Goal: Task Accomplishment & Management: Use online tool/utility

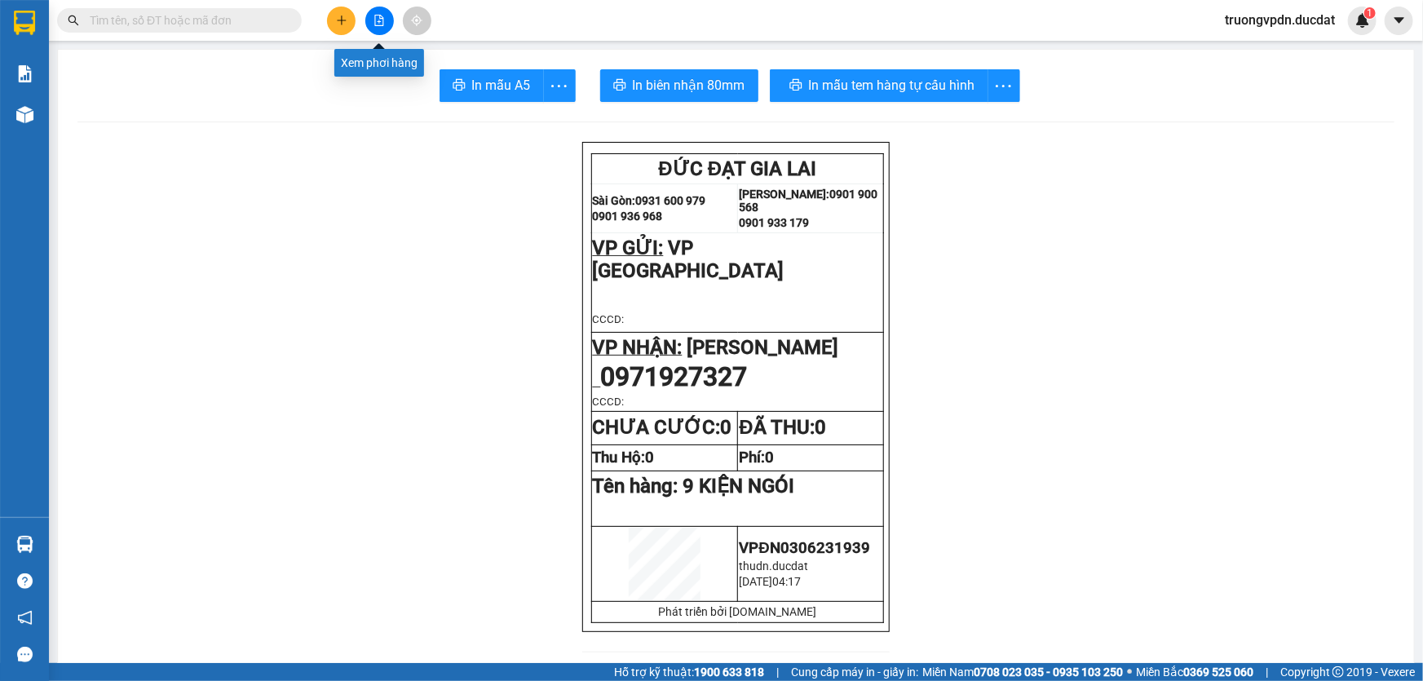
click at [378, 24] on icon "file-add" at bounding box center [379, 20] width 11 height 11
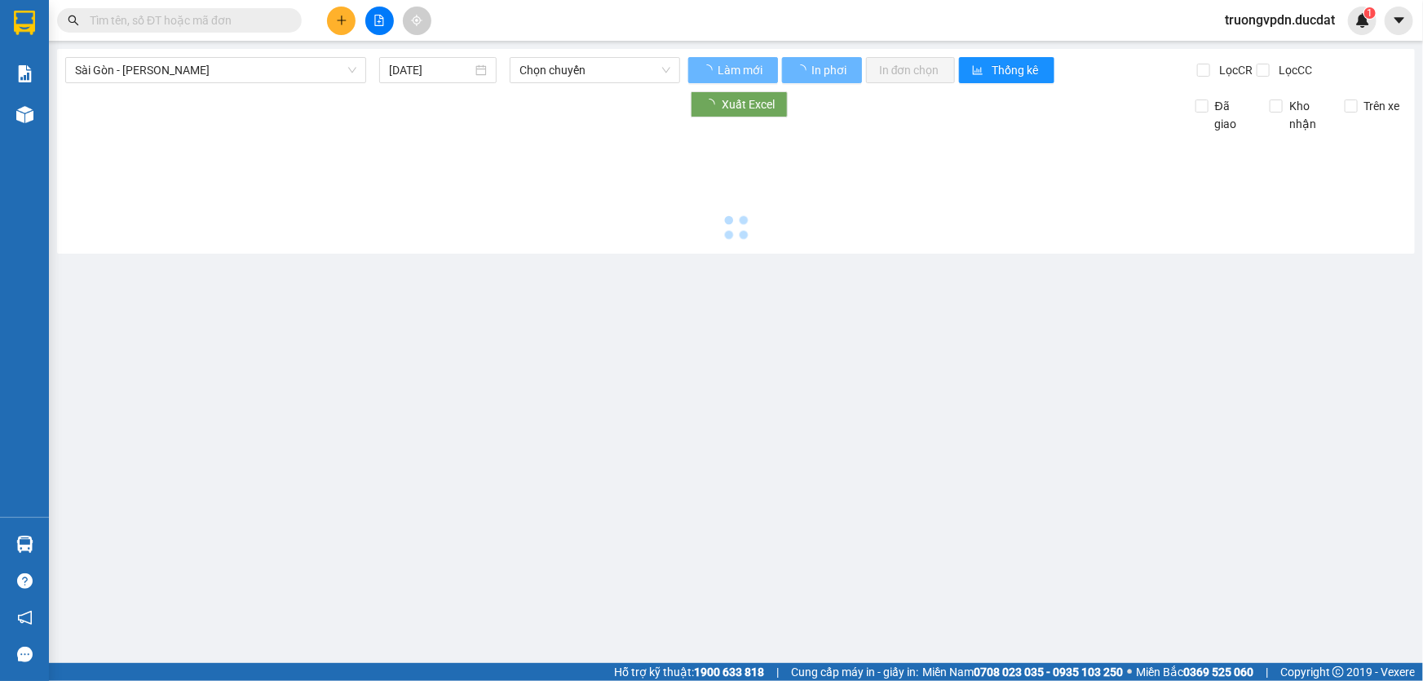
type input "[DATE]"
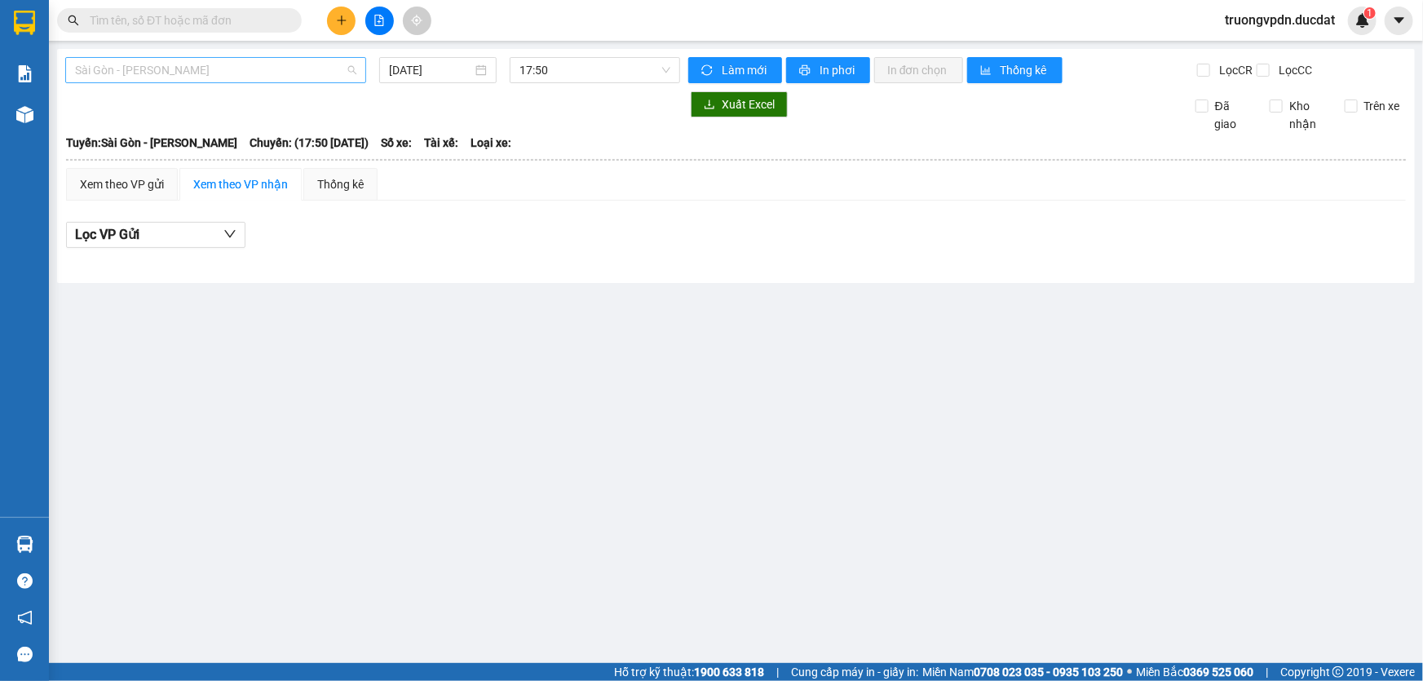
click at [320, 70] on span "Sài Gòn - [PERSON_NAME]" at bounding box center [215, 70] width 281 height 24
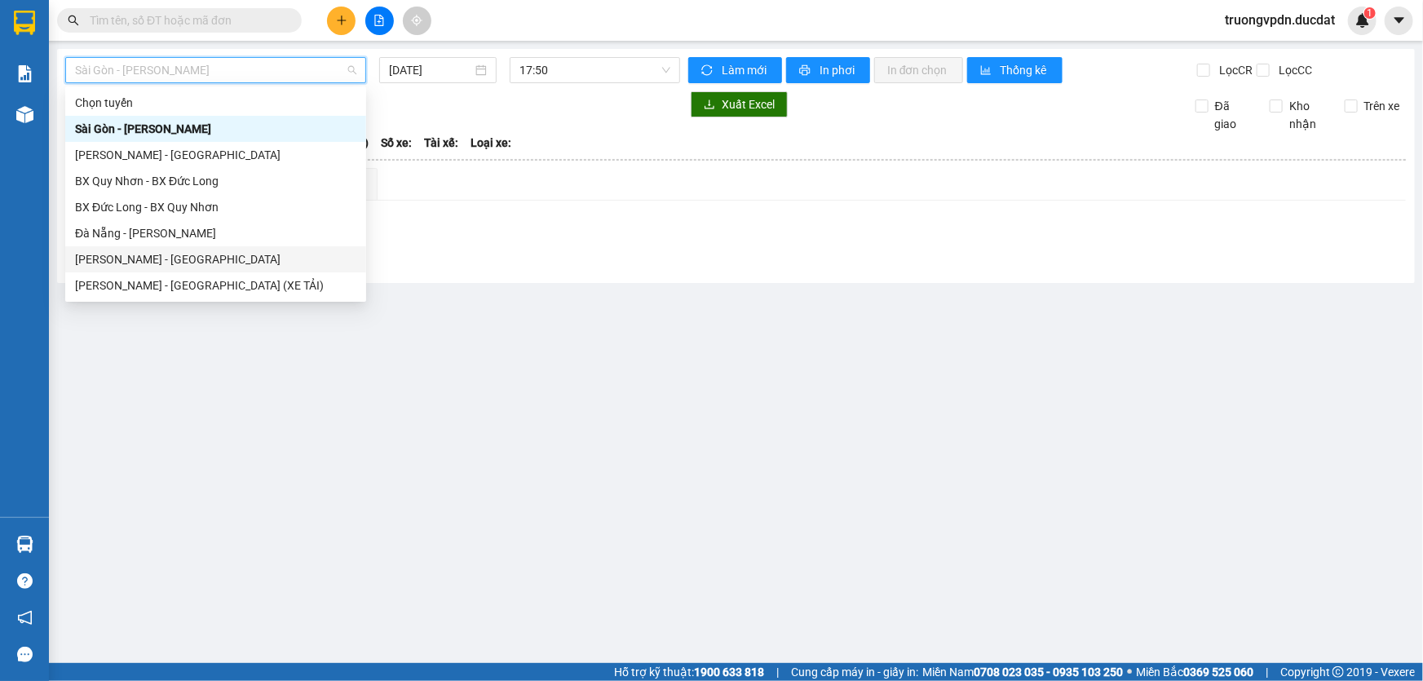
click at [153, 259] on div "[PERSON_NAME] - [GEOGRAPHIC_DATA]" at bounding box center [215, 259] width 281 height 18
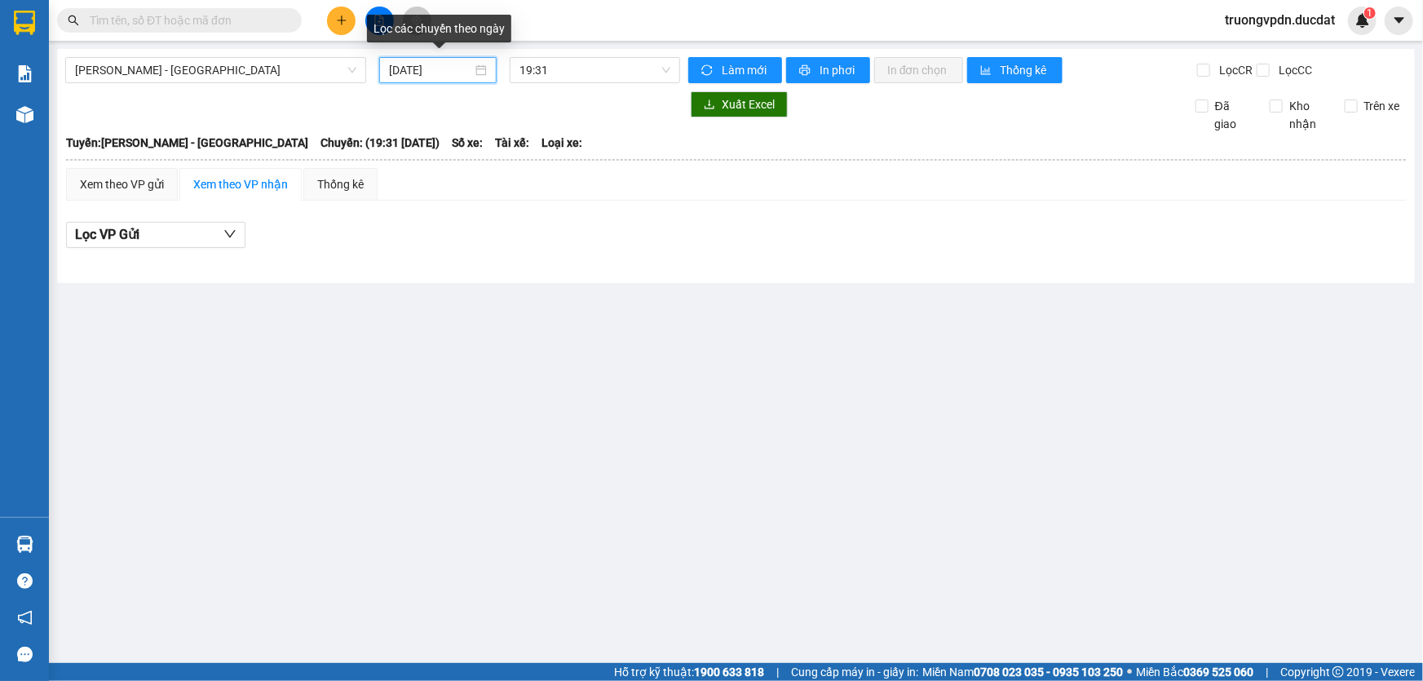
click at [471, 69] on input "[DATE]" at bounding box center [430, 70] width 83 height 18
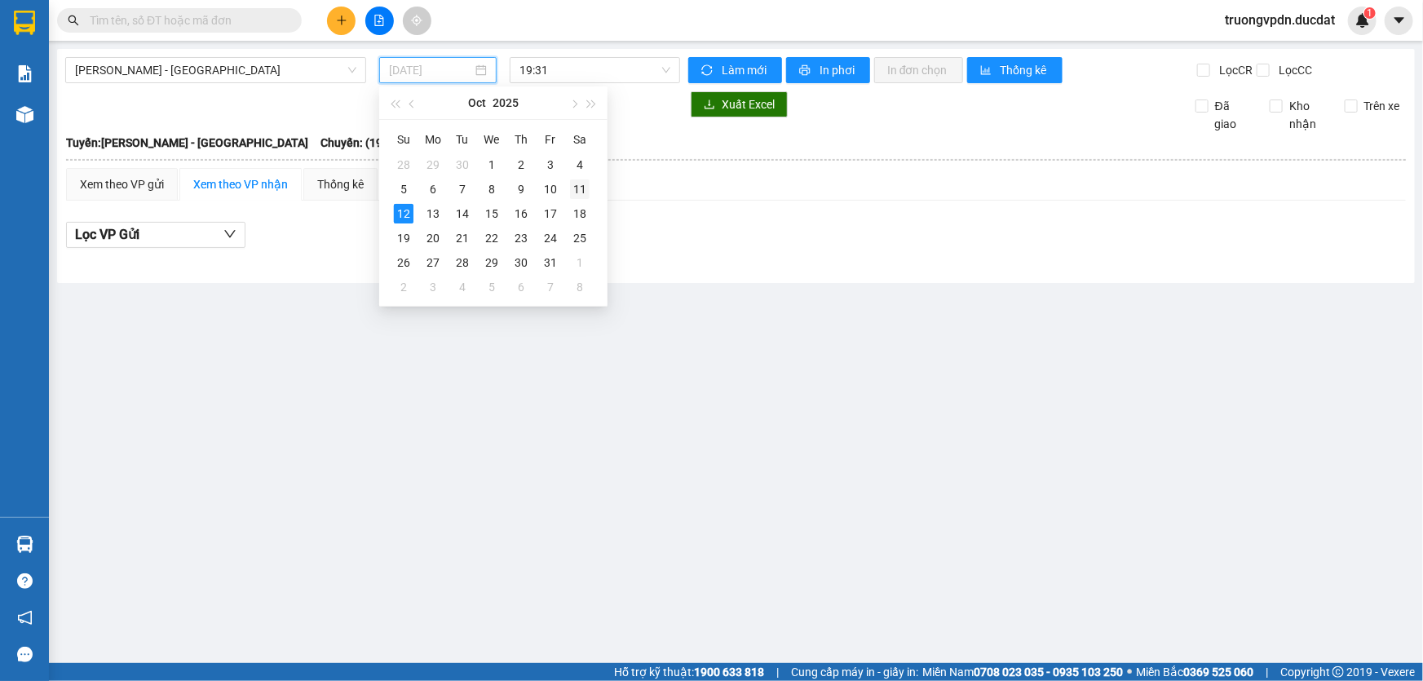
click at [585, 189] on div "11" at bounding box center [580, 189] width 20 height 20
type input "[DATE]"
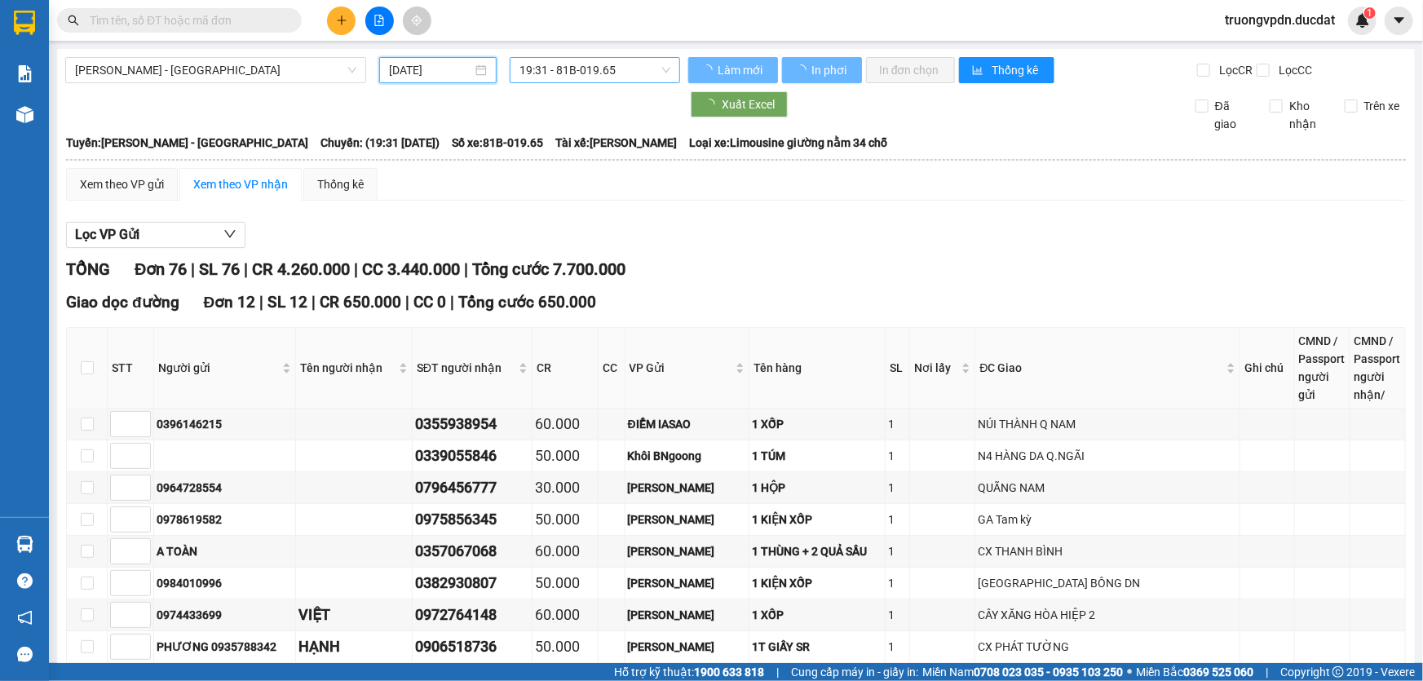
click at [639, 70] on span "19:31 - 81B-019.65" at bounding box center [595, 70] width 151 height 24
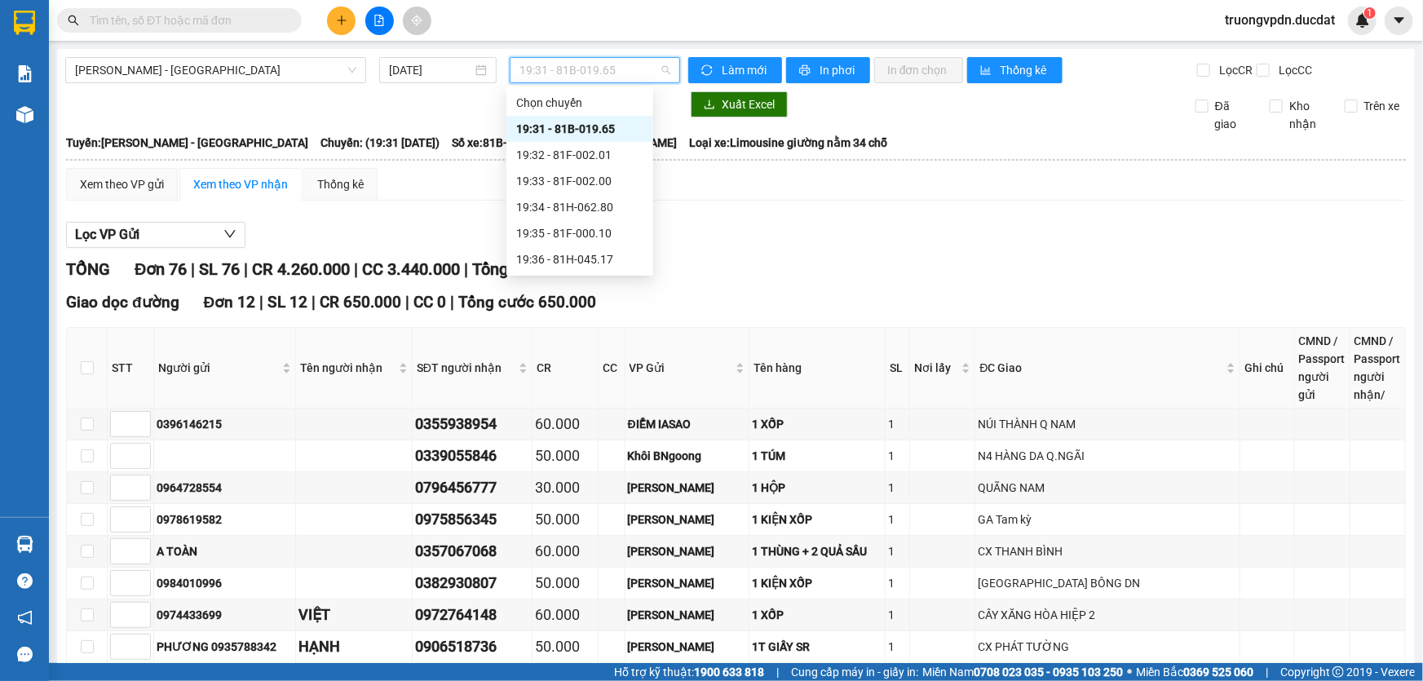
click at [626, 135] on div "19:31 - 81B-019.65" at bounding box center [579, 129] width 127 height 18
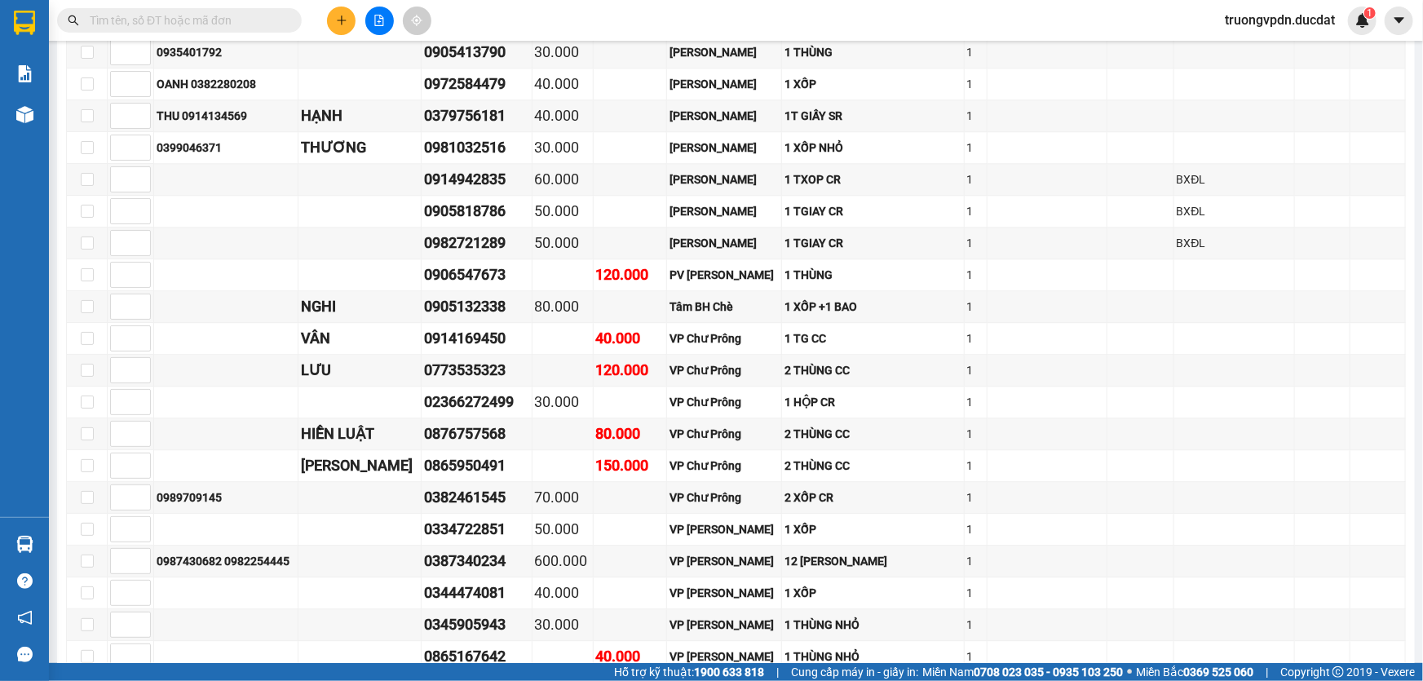
scroll to position [2447, 0]
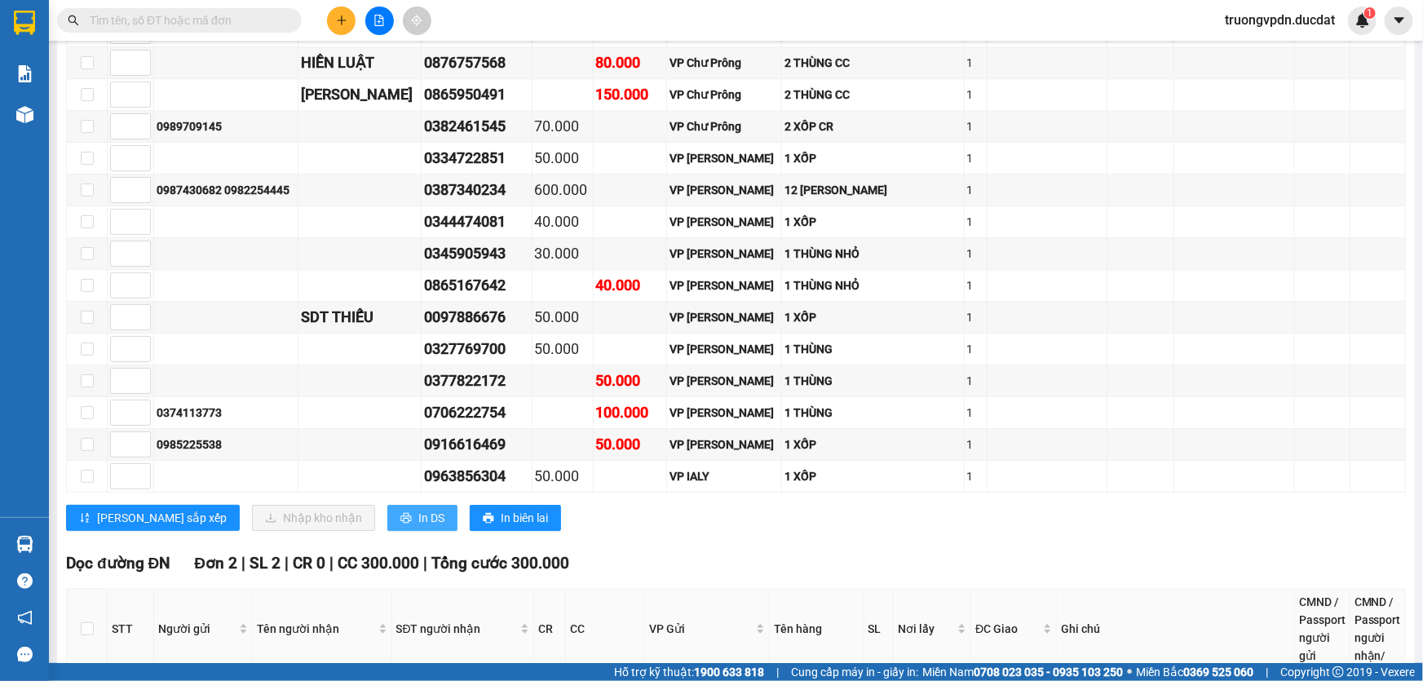
drag, startPoint x: 368, startPoint y: 507, endPoint x: 361, endPoint y: 498, distance: 12.2
click at [418, 509] on span "In DS" at bounding box center [431, 518] width 26 height 18
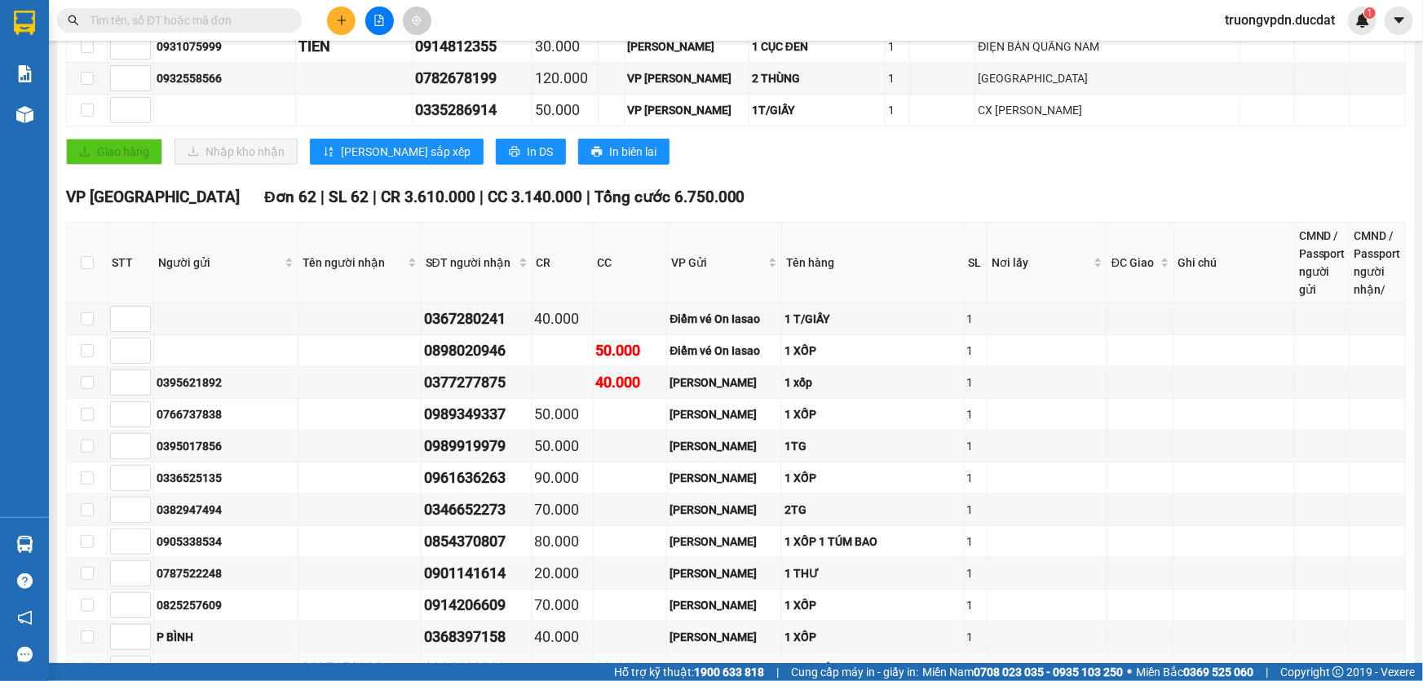
scroll to position [445, 0]
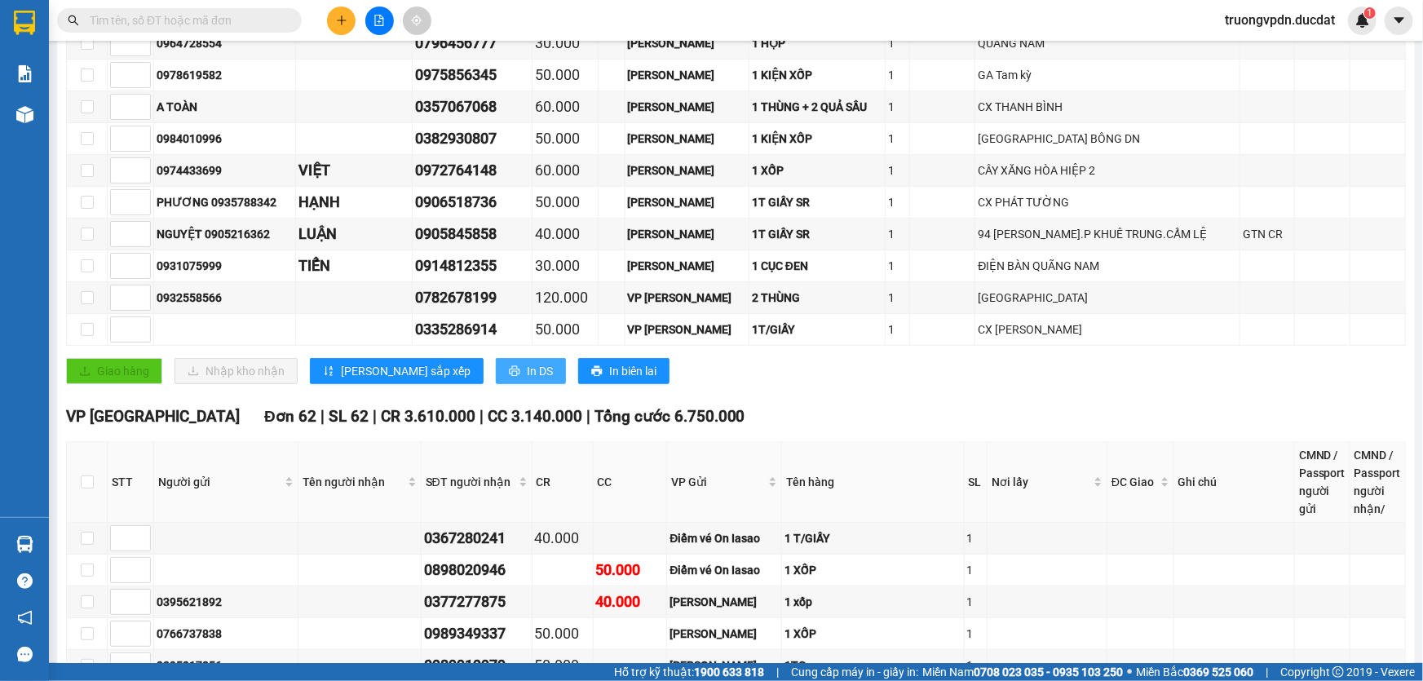
click at [496, 361] on button "In DS" at bounding box center [531, 371] width 70 height 26
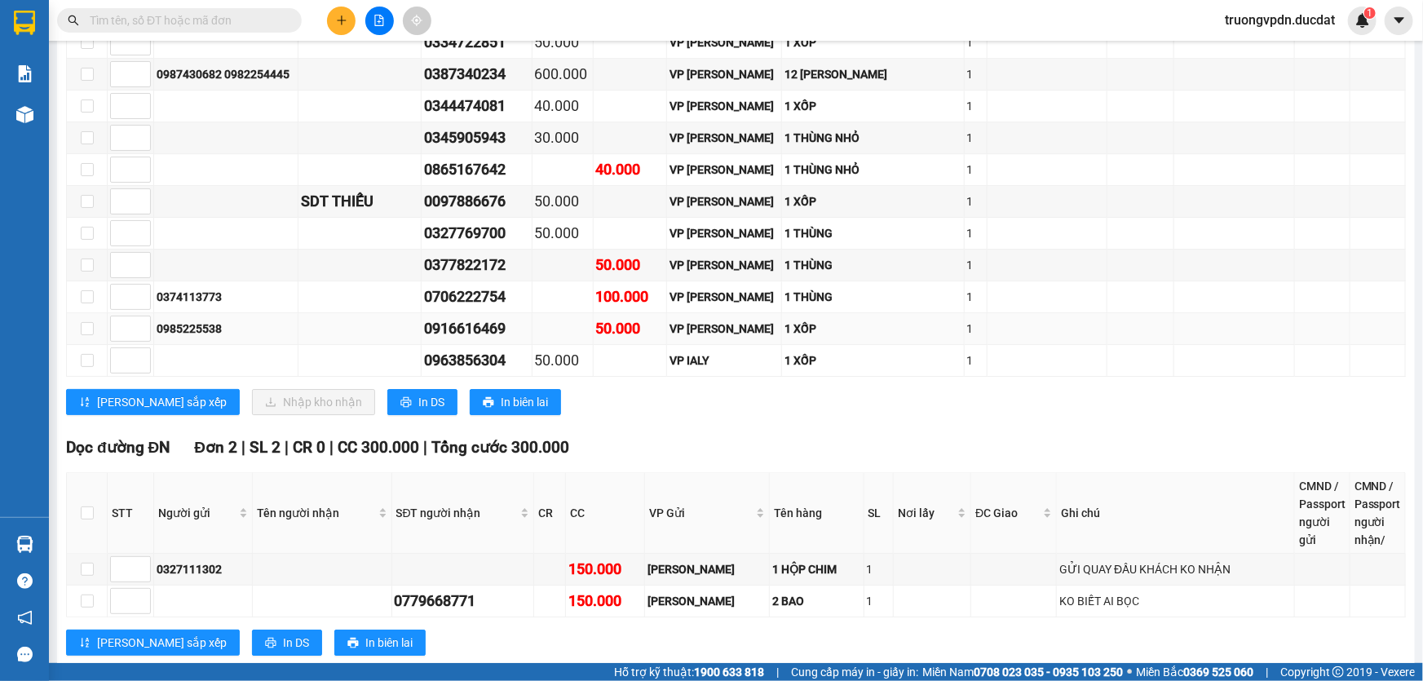
scroll to position [2582, 0]
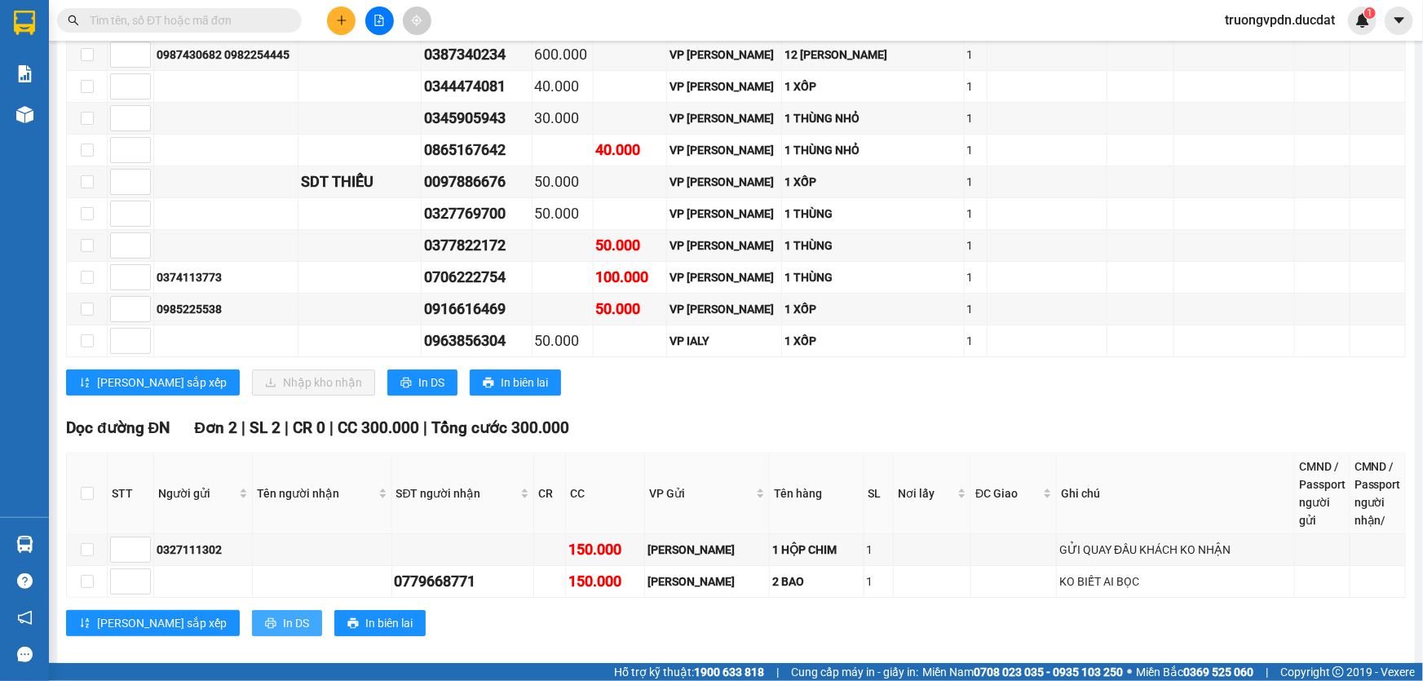
click at [252, 610] on button "In DS" at bounding box center [287, 623] width 70 height 26
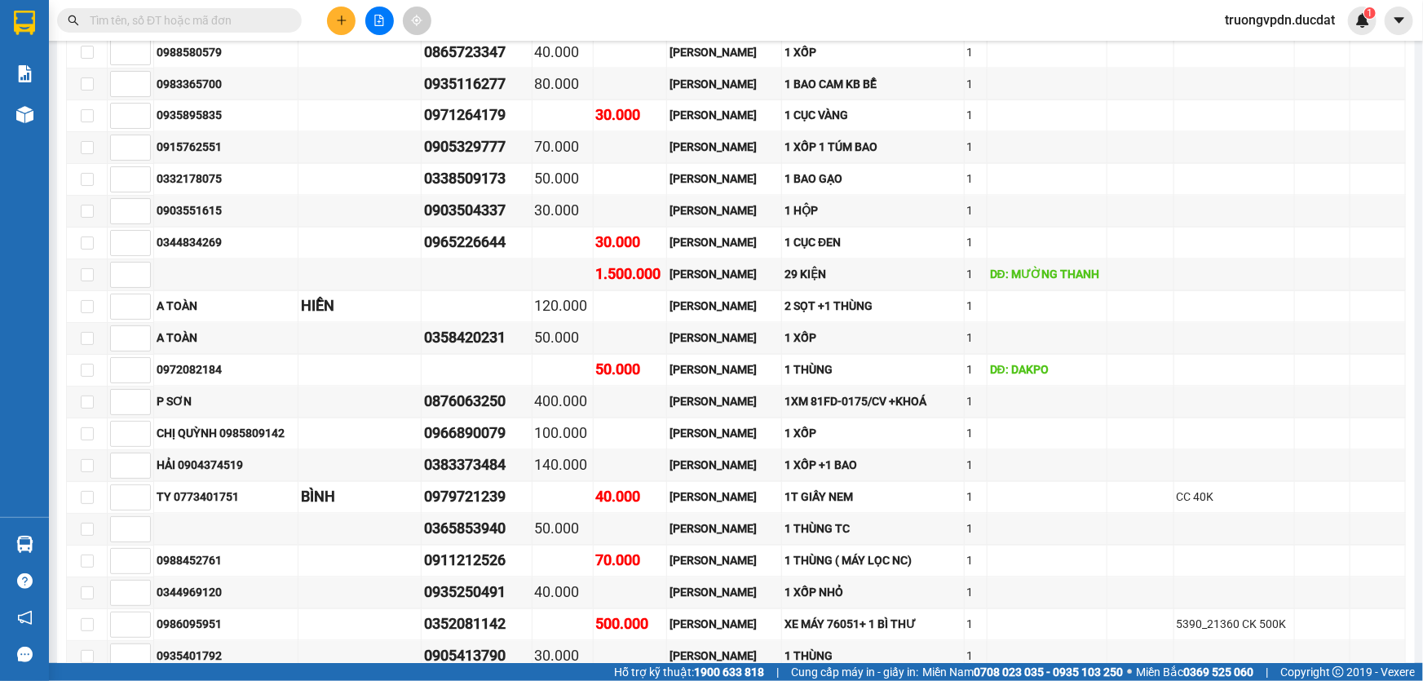
scroll to position [1470, 0]
